Goal: Transaction & Acquisition: Book appointment/travel/reservation

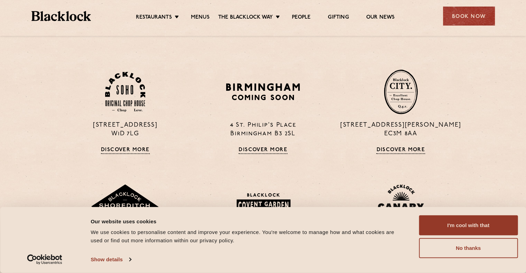
scroll to position [484, 0]
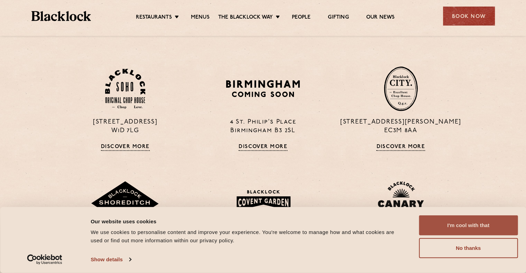
click at [462, 225] on button "I'm cool with that" at bounding box center [468, 226] width 99 height 20
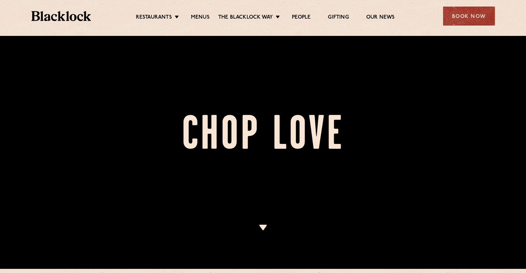
scroll to position [0, 0]
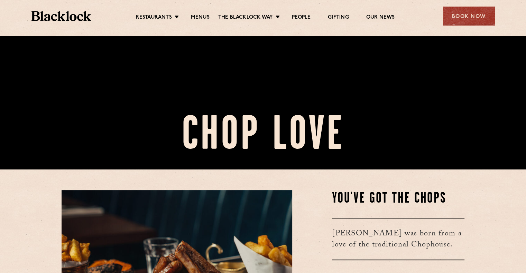
scroll to position [311, 0]
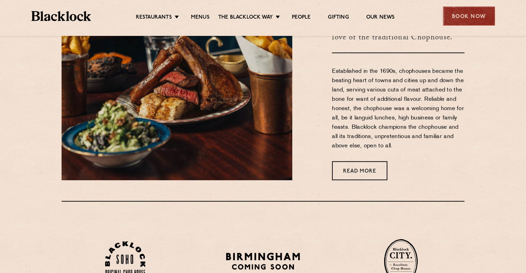
click at [483, 14] on div "Book Now" at bounding box center [469, 16] width 52 height 19
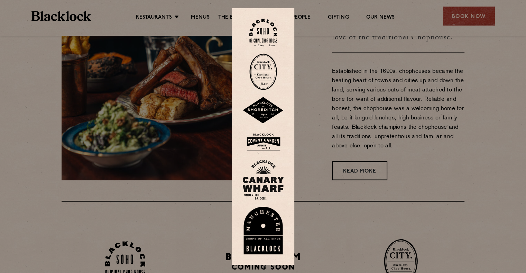
click at [272, 34] on img at bounding box center [263, 33] width 28 height 28
